Goal: Task Accomplishment & Management: Use online tool/utility

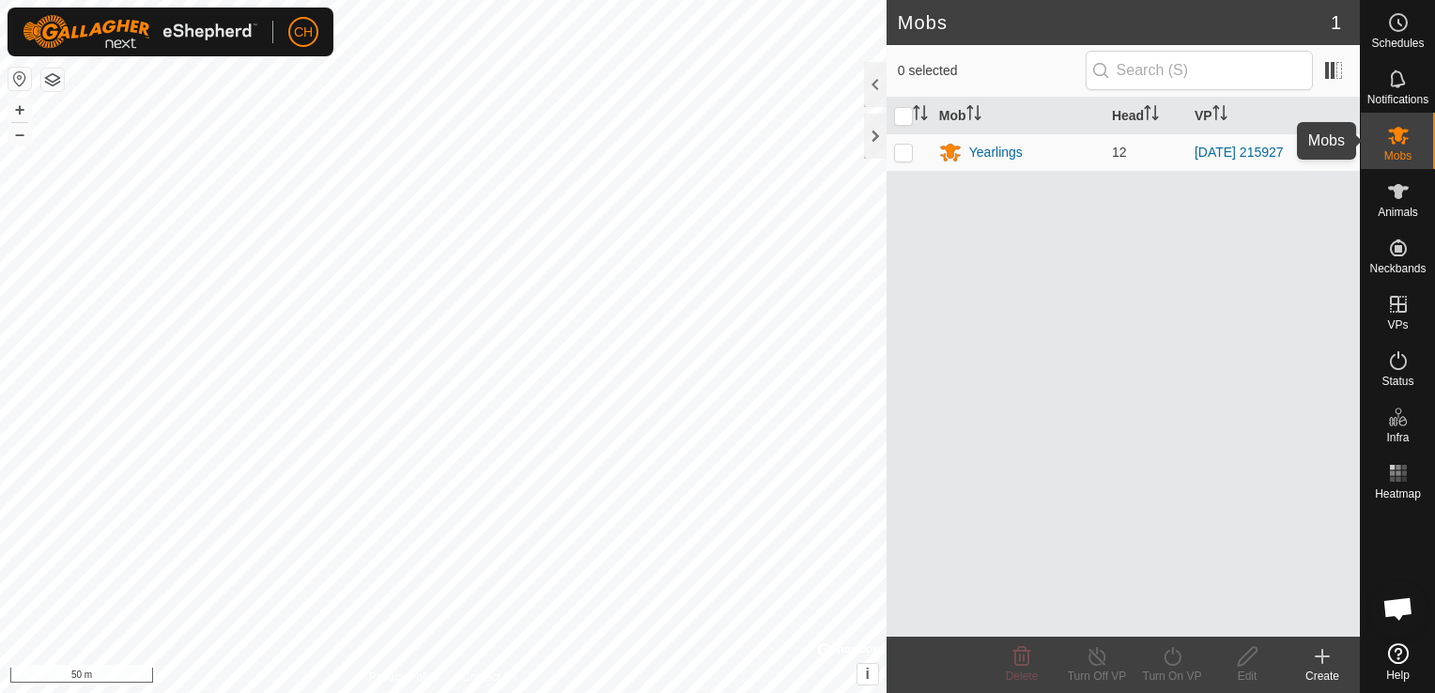
click at [1404, 154] on span "Mobs" at bounding box center [1398, 155] width 27 height 11
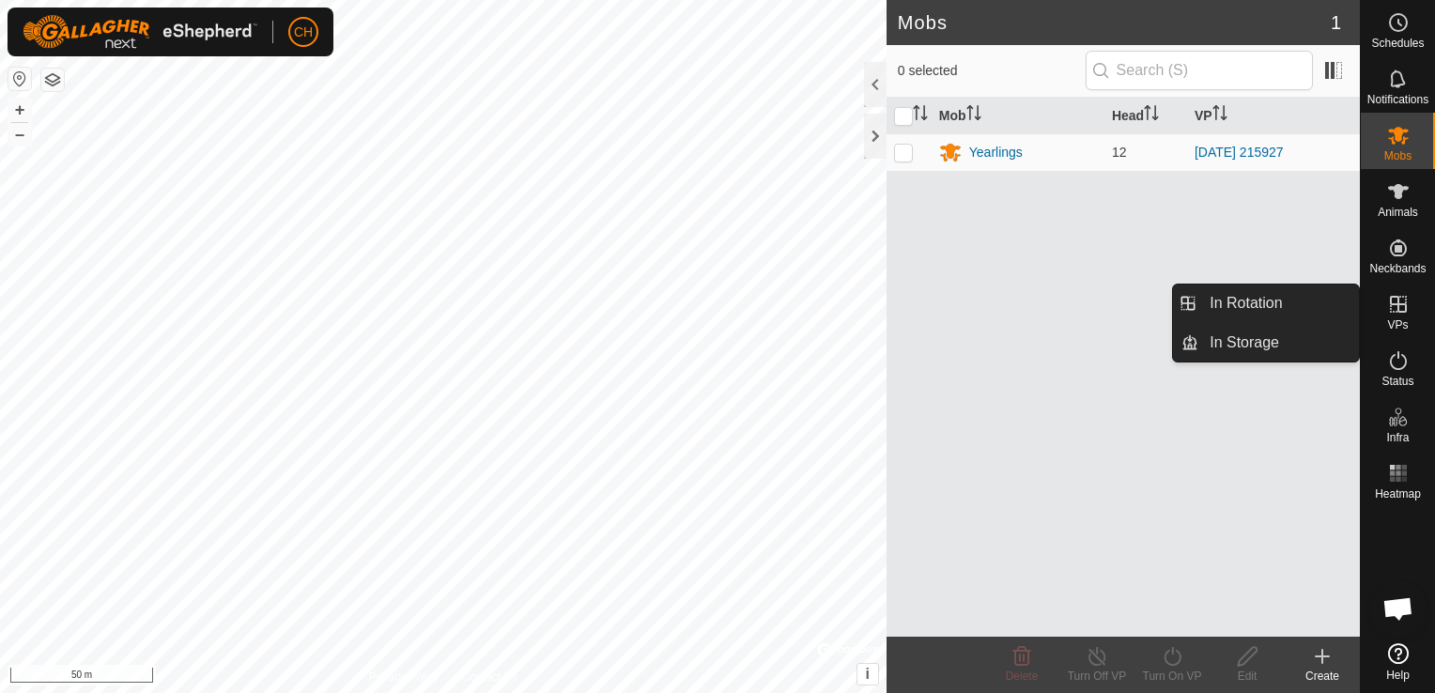
click at [1408, 324] on div "VPs" at bounding box center [1398, 310] width 74 height 56
click at [1402, 305] on icon at bounding box center [1399, 304] width 23 height 23
click at [1301, 302] on link "In Rotation" at bounding box center [1279, 304] width 161 height 38
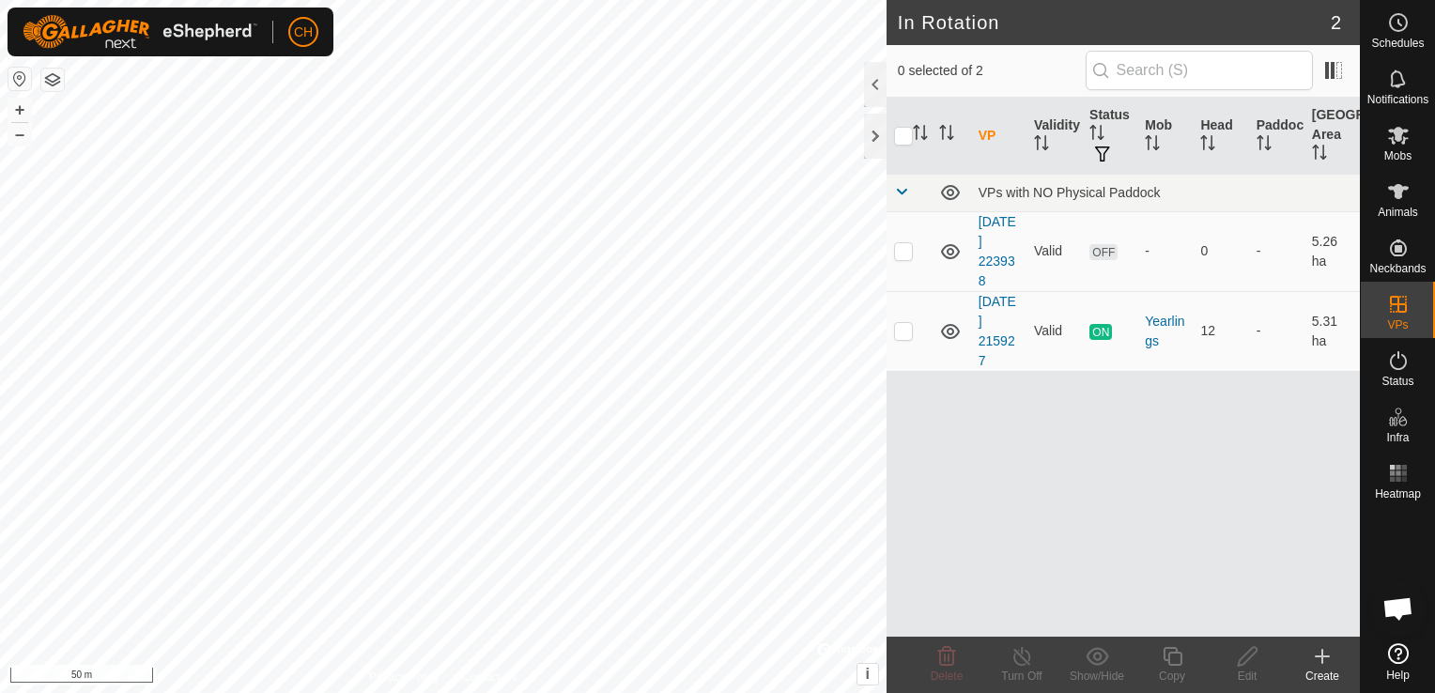
click at [1328, 654] on icon at bounding box center [1322, 656] width 23 height 23
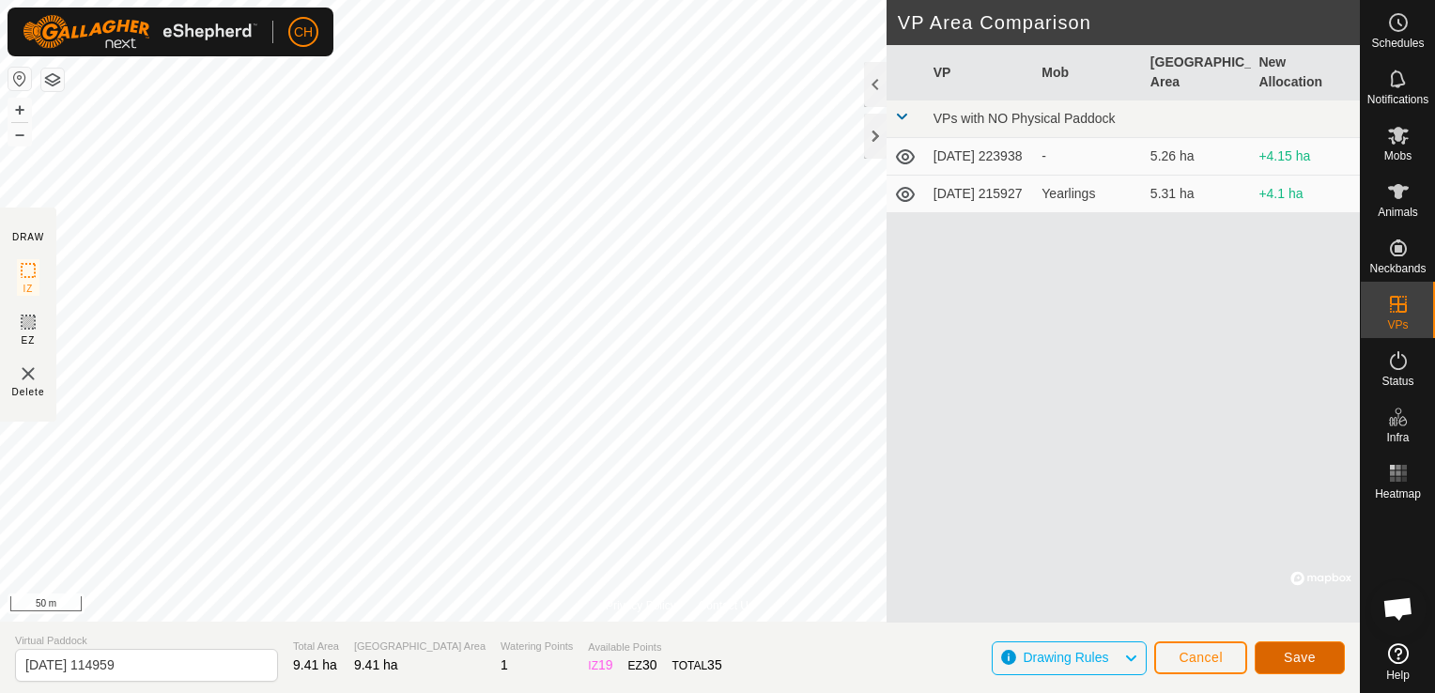
click at [1292, 660] on span "Save" at bounding box center [1300, 657] width 32 height 15
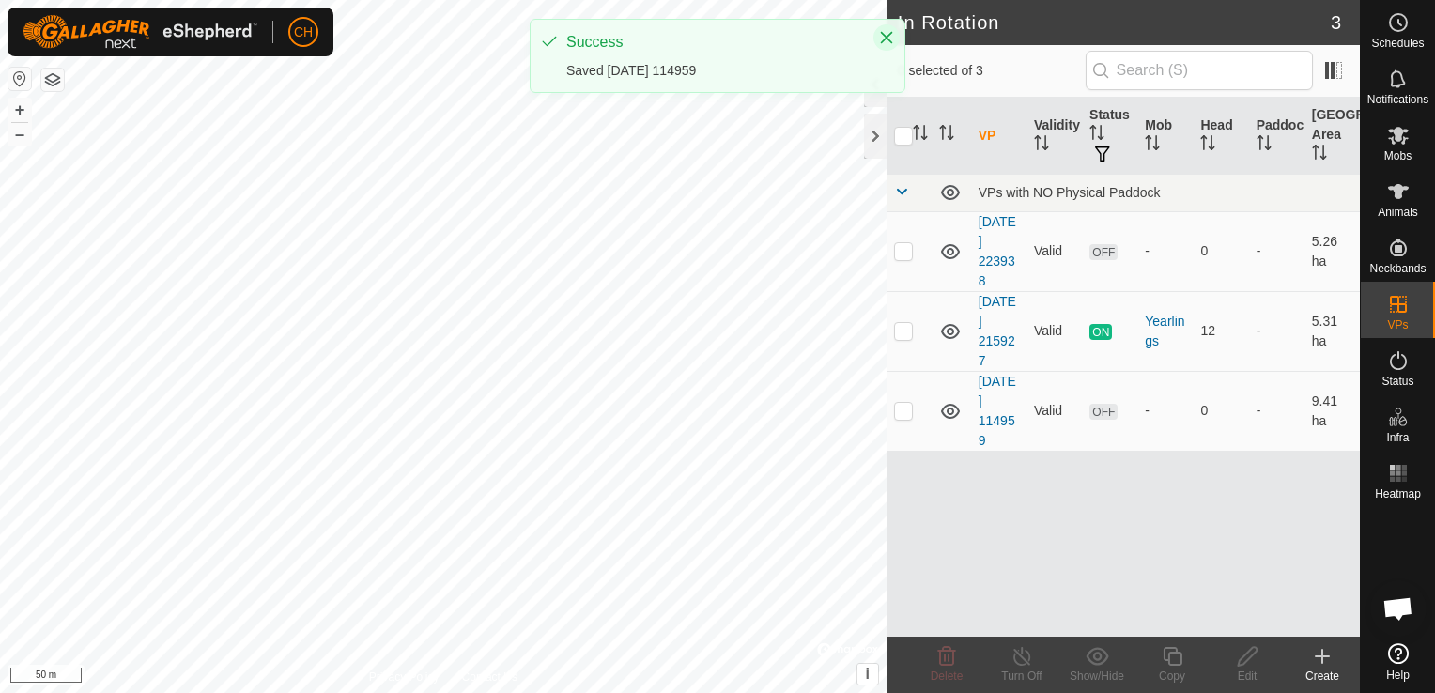
click at [890, 41] on icon "Close" at bounding box center [886, 37] width 15 height 15
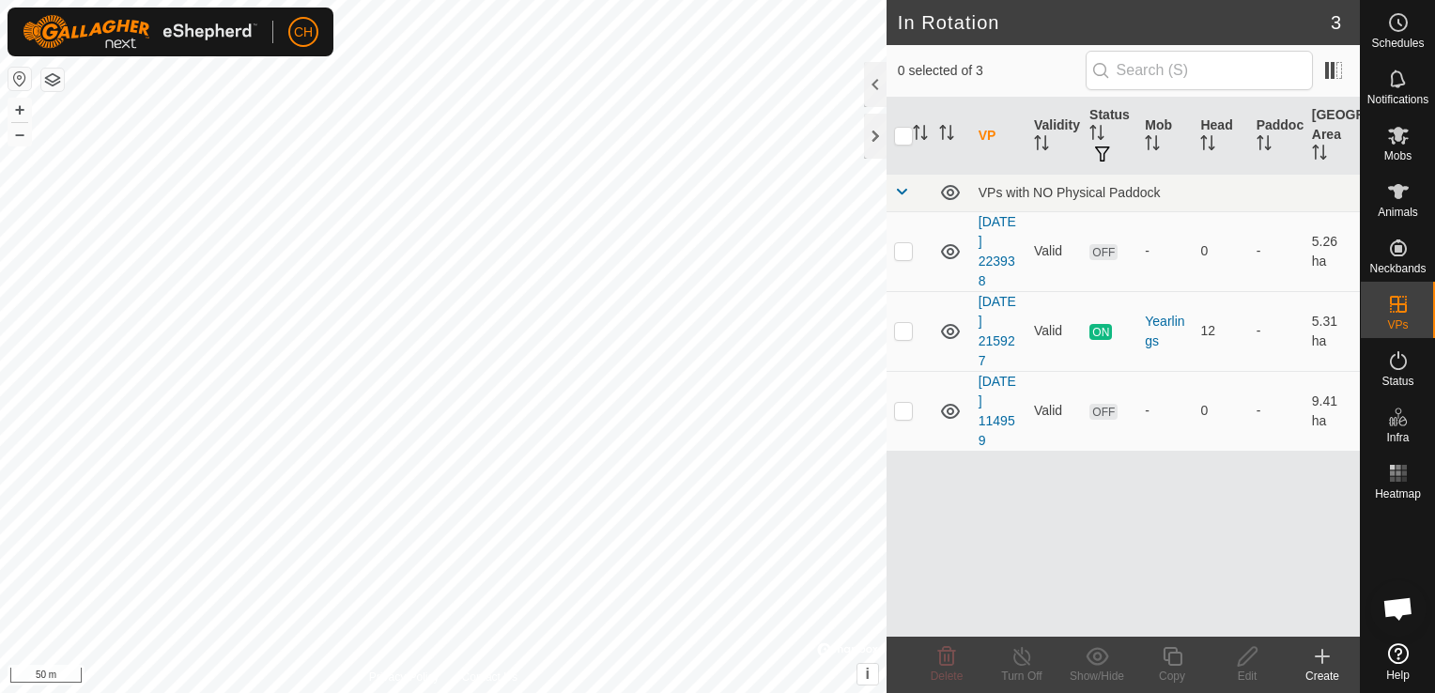
drag, startPoint x: 915, startPoint y: 453, endPoint x: 1332, endPoint y: 667, distance: 468.9
click at [1332, 667] on icon at bounding box center [1322, 656] width 23 height 23
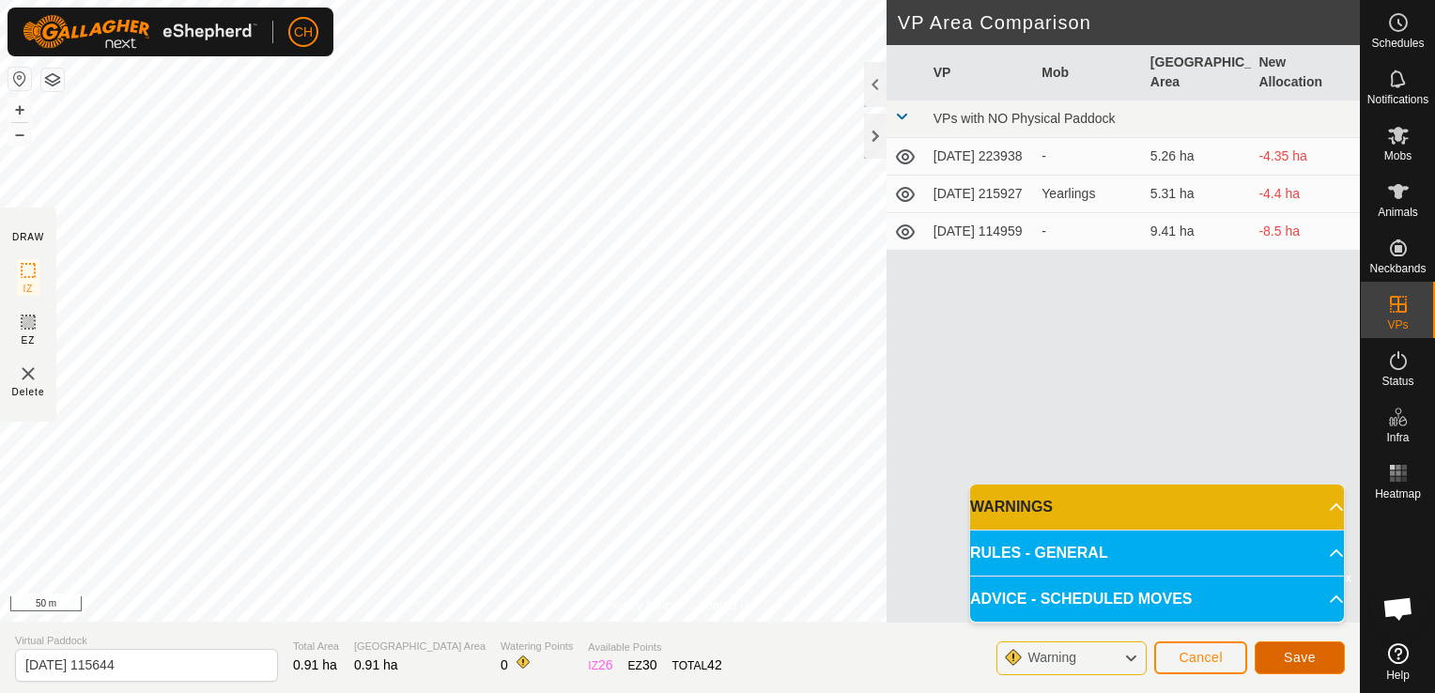
click at [1283, 665] on button "Save" at bounding box center [1300, 658] width 90 height 33
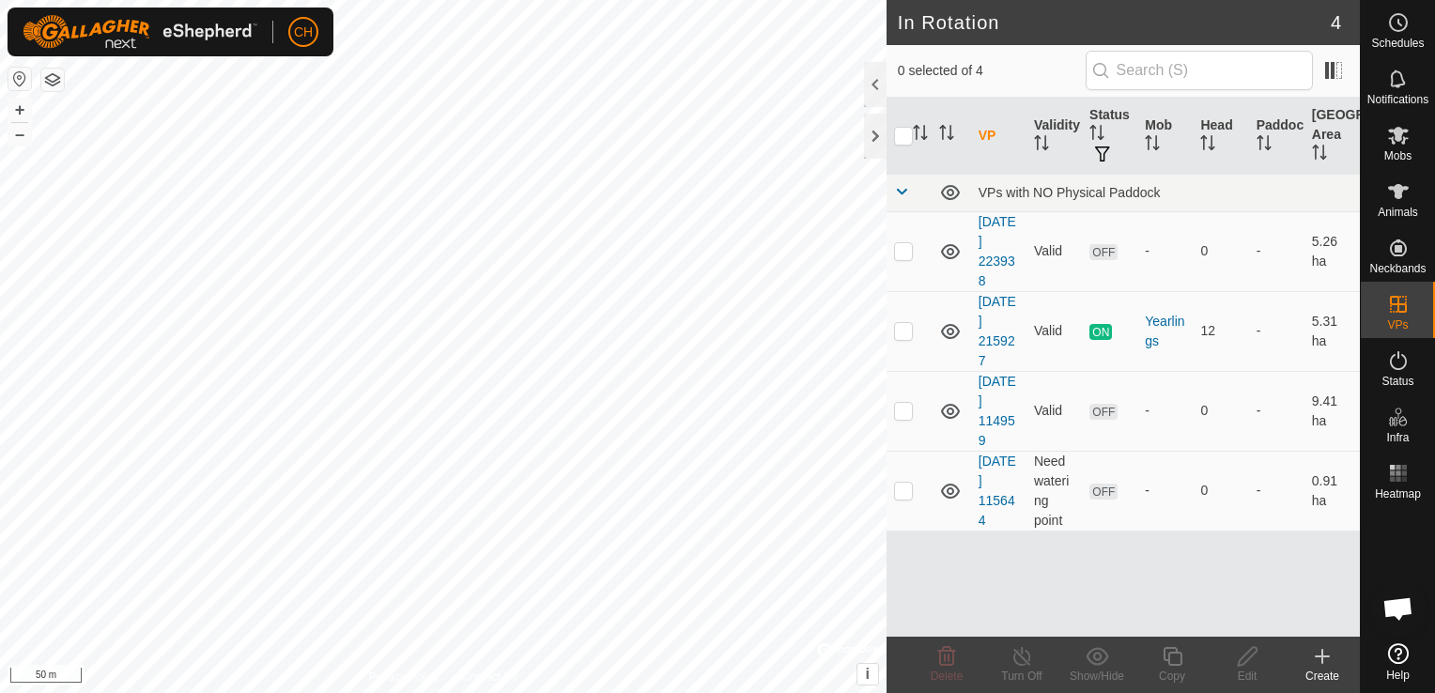
click at [1319, 661] on icon at bounding box center [1322, 656] width 23 height 23
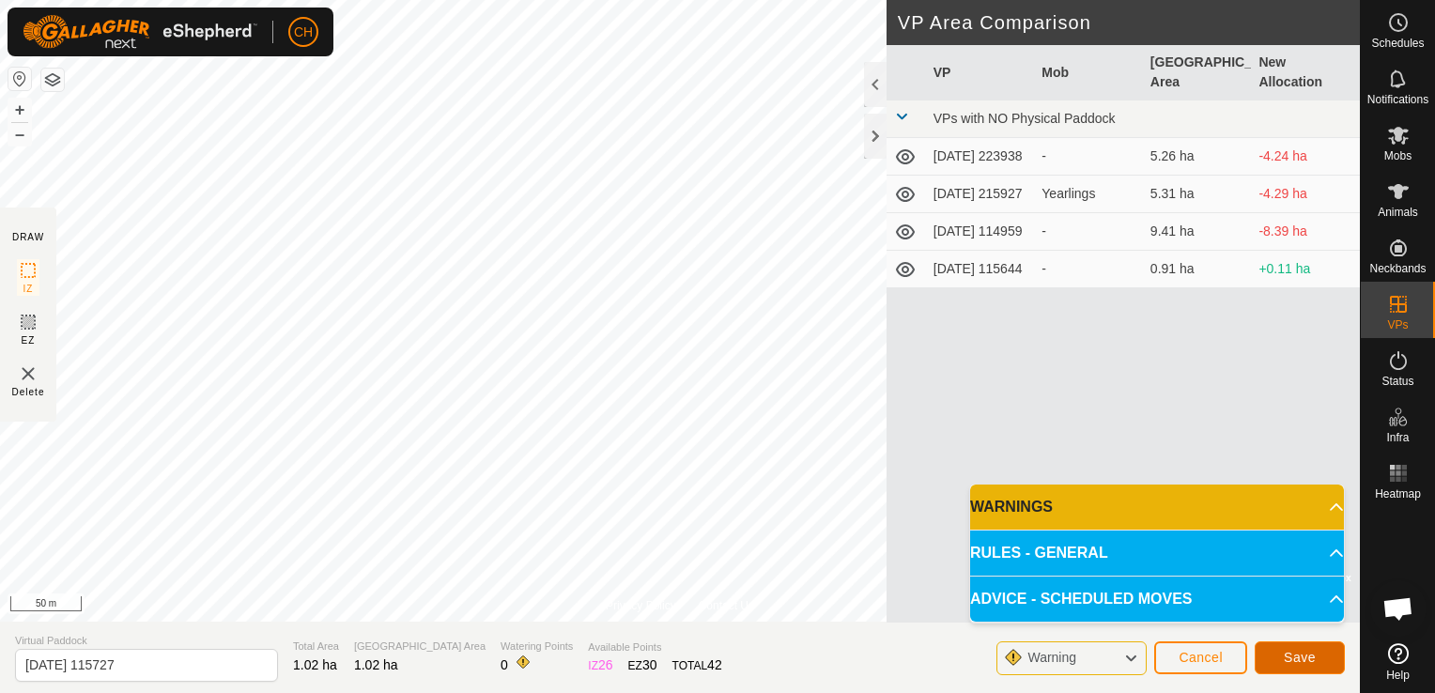
click at [1302, 650] on span "Save" at bounding box center [1300, 657] width 32 height 15
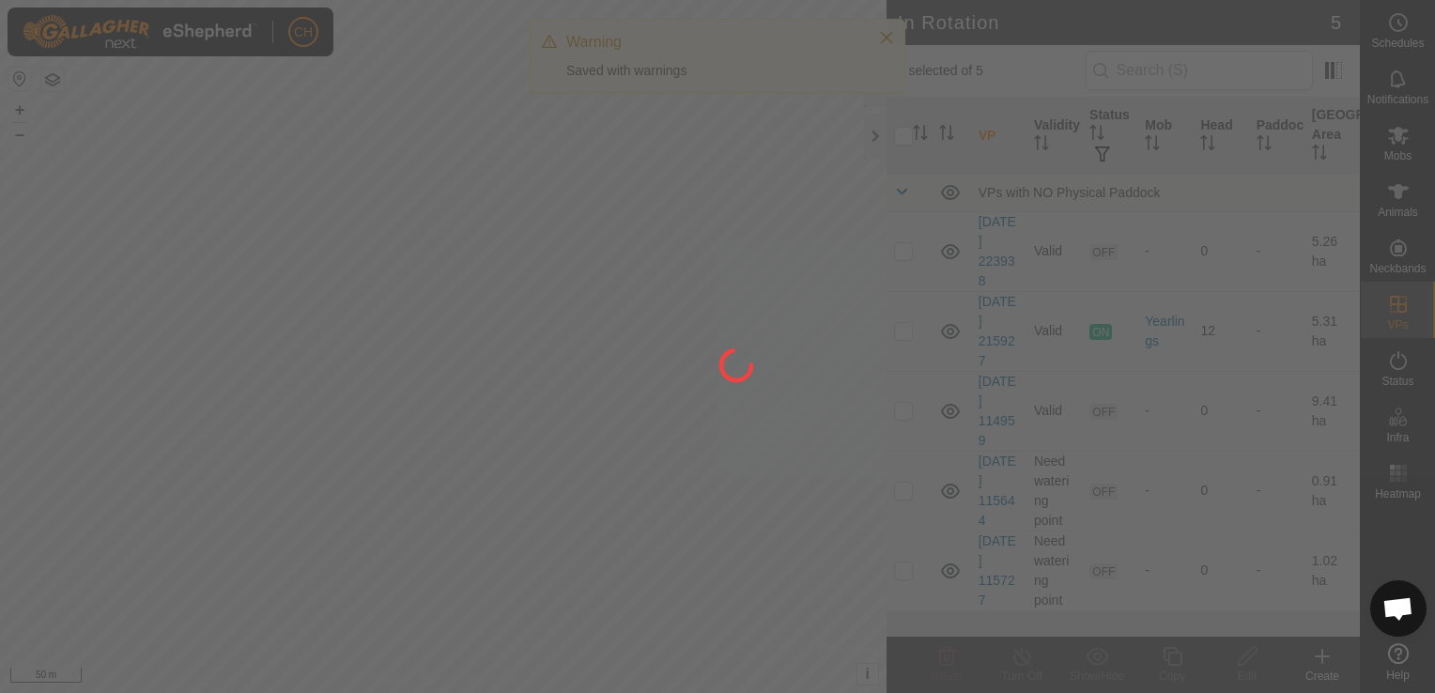
click at [755, 222] on div "CH Schedules Notifications Mobs Animals Neckbands VPs Status Infra Heatmap Help…" at bounding box center [717, 346] width 1435 height 693
